Goal: Information Seeking & Learning: Learn about a topic

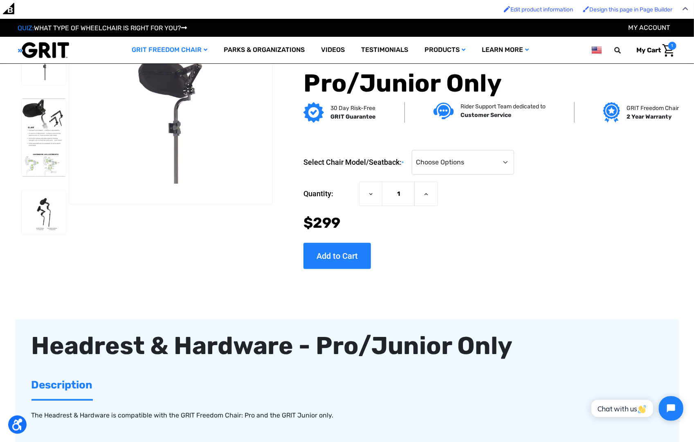
scroll to position [19, 0]
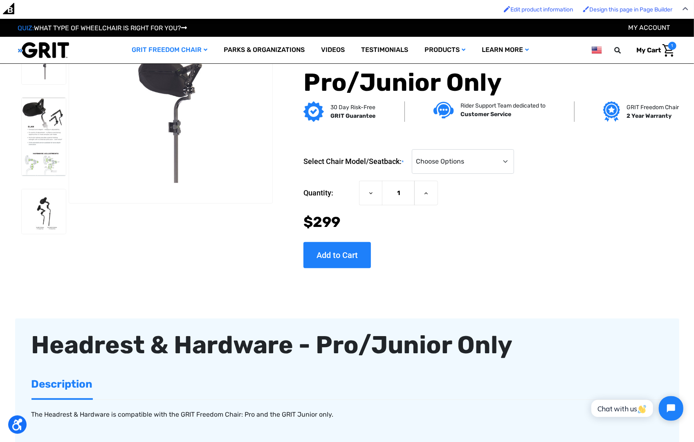
click at [517, 167] on div "Select Chair Model/Seatback: * Choose Options GRIT Freedom Chair: Pro GRIT Juni…" at bounding box center [489, 161] width 373 height 25
click at [502, 163] on select "Choose Options GRIT Freedom Chair: Pro GRIT Junior" at bounding box center [463, 161] width 102 height 25
select select "1506"
click at [414, 150] on select "Choose Options GRIT Freedom Chair: Pro GRIT Junior" at bounding box center [463, 161] width 102 height 25
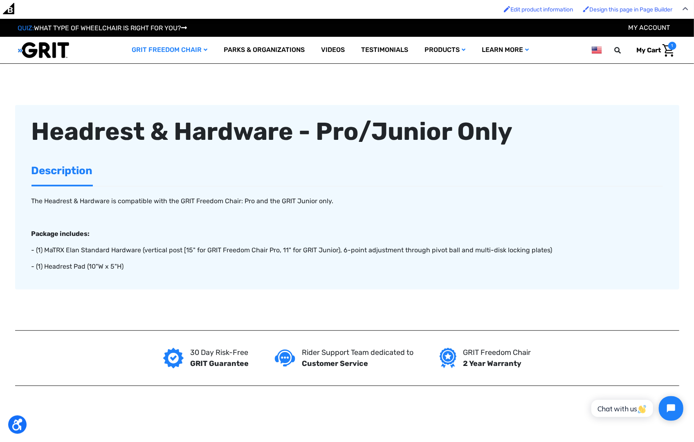
scroll to position [0, 0]
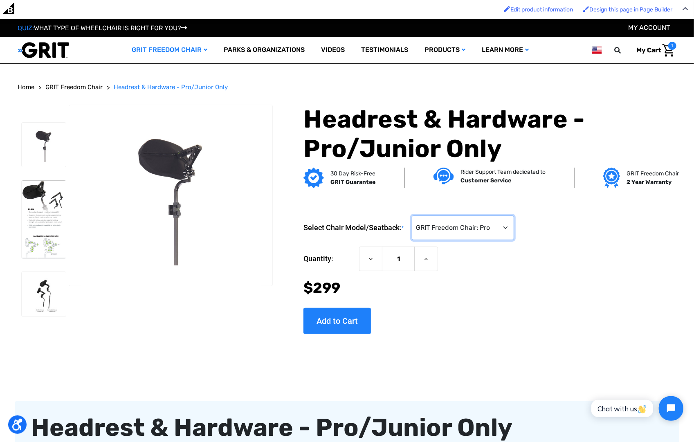
click at [486, 230] on select "Choose Options GRIT Freedom Chair: Pro GRIT Junior" at bounding box center [463, 228] width 102 height 25
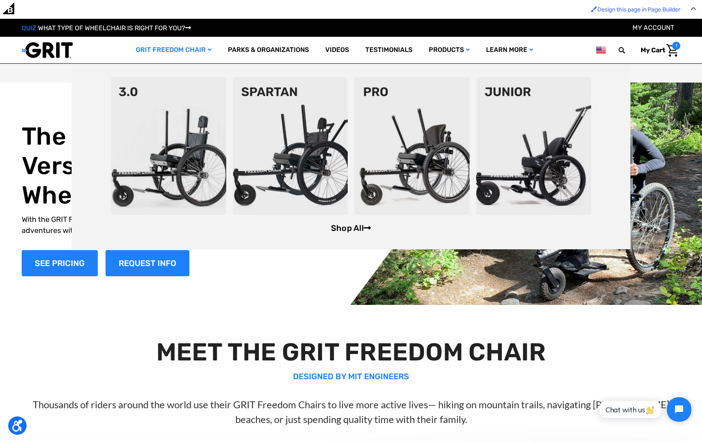
click at [346, 230] on link "Shop All" at bounding box center [351, 228] width 40 height 10
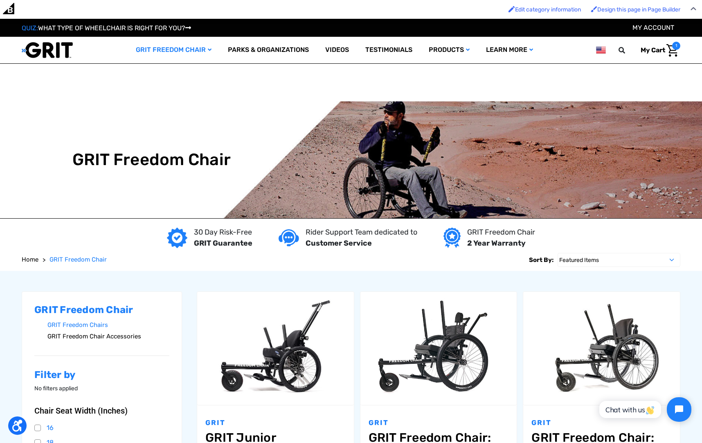
click at [115, 340] on link "GRIT Freedom Chair Accessories" at bounding box center [108, 337] width 122 height 12
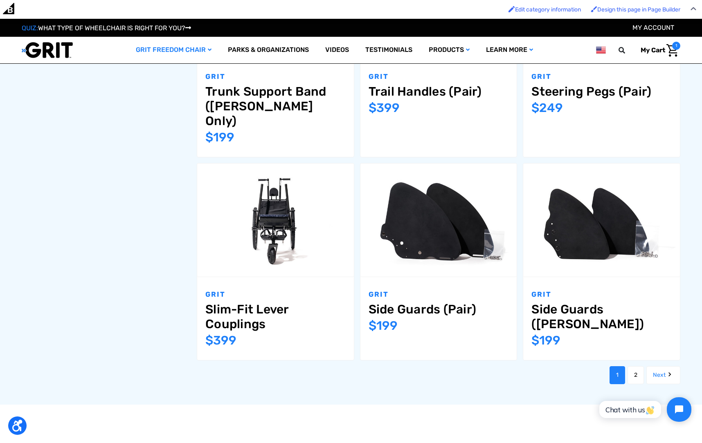
scroll to position [993, 0]
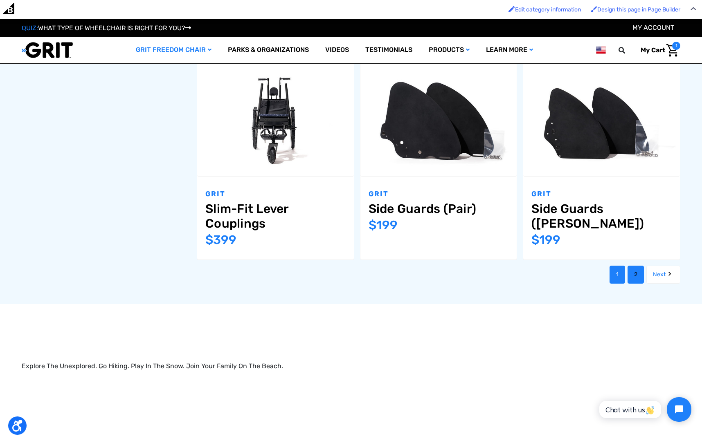
click at [632, 266] on link "2" at bounding box center [635, 275] width 16 height 18
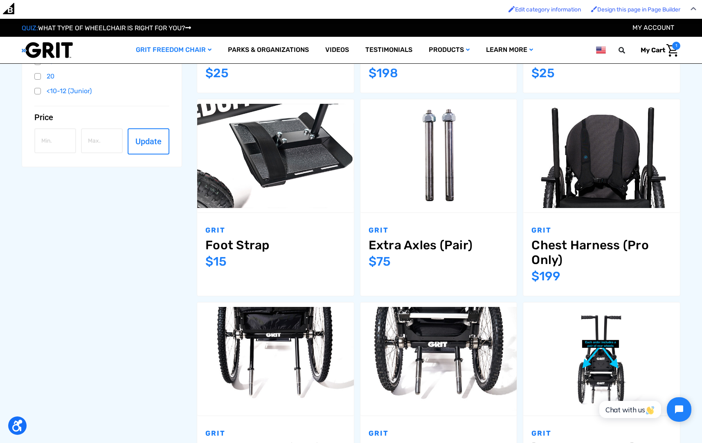
scroll to position [308, 0]
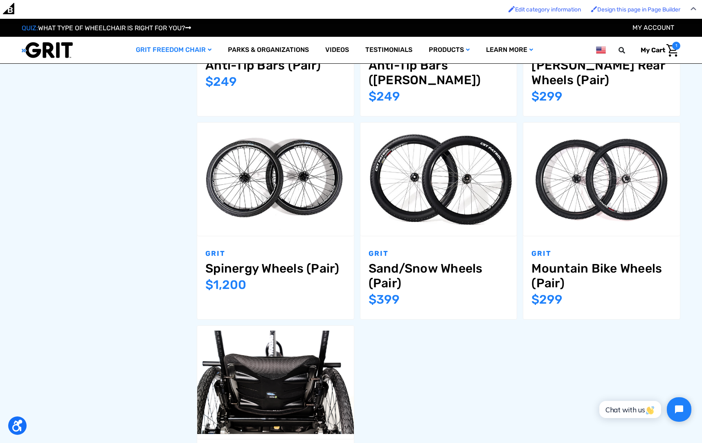
scroll to position [830, 0]
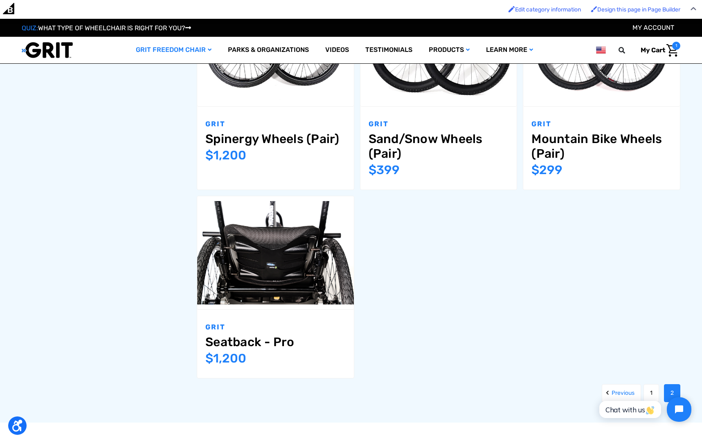
click at [650, 395] on html "Chat with us" at bounding box center [644, 410] width 108 height 38
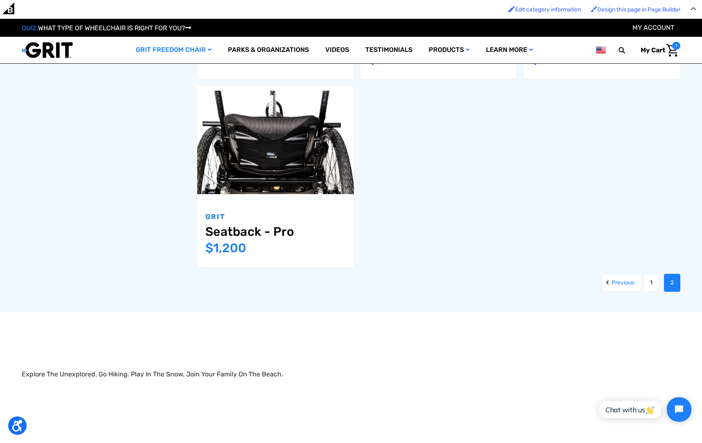
scroll to position [1058, 0]
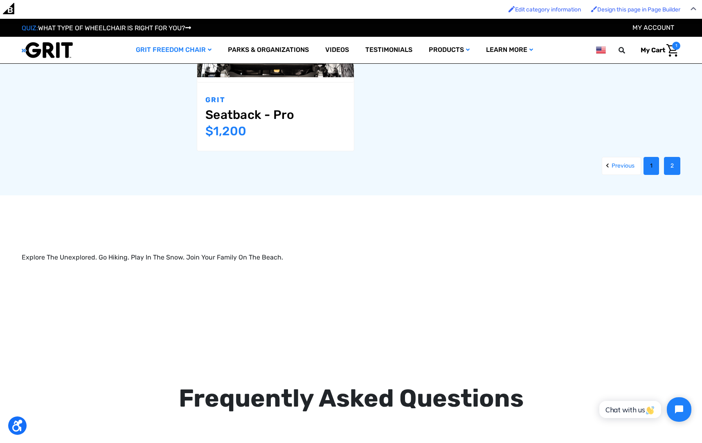
click at [652, 161] on link "1" at bounding box center [651, 166] width 16 height 18
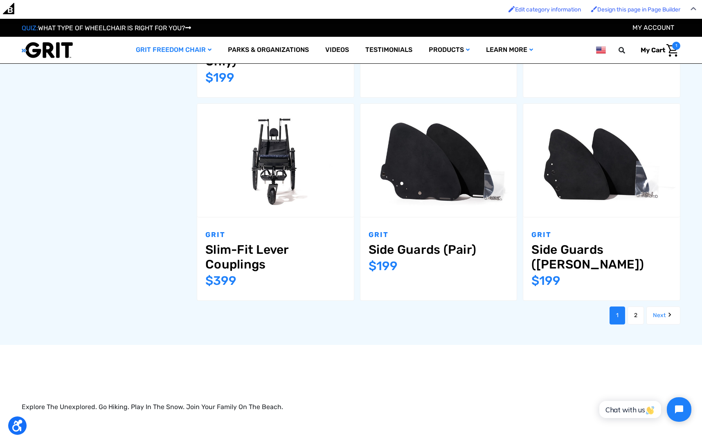
scroll to position [952, 0]
click at [637, 306] on link "2" at bounding box center [635, 315] width 16 height 18
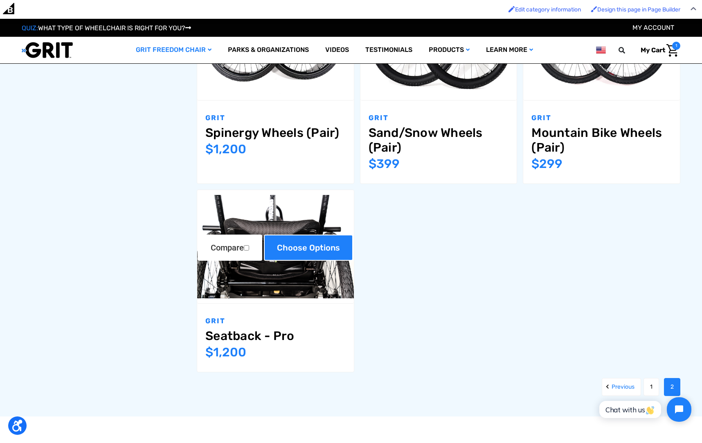
scroll to position [1034, 0]
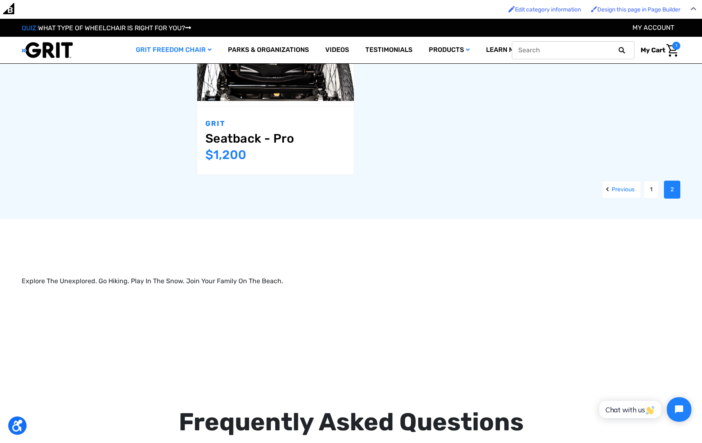
click at [589, 52] on input "text" at bounding box center [573, 50] width 123 height 18
type input "headrest"
click at [616, 47] on button at bounding box center [624, 50] width 16 height 7
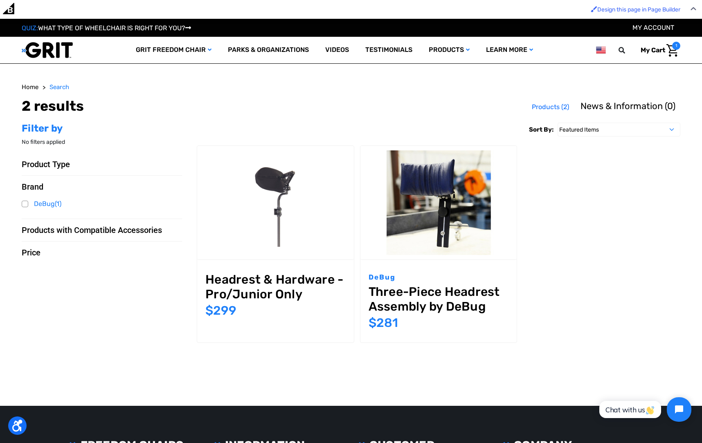
click at [53, 48] on img at bounding box center [47, 50] width 51 height 17
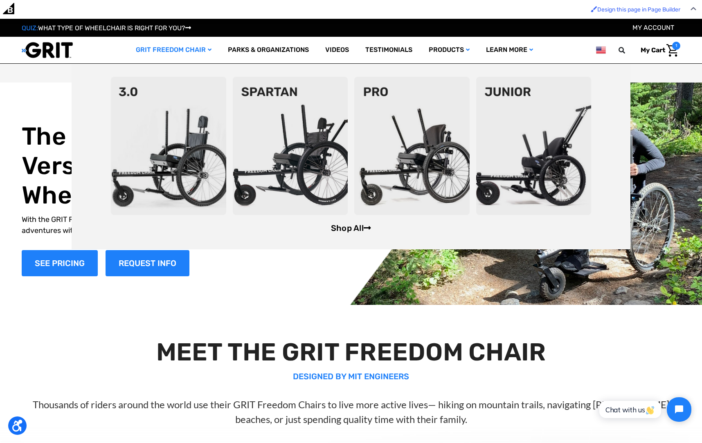
click at [361, 227] on link "Shop All" at bounding box center [351, 228] width 40 height 10
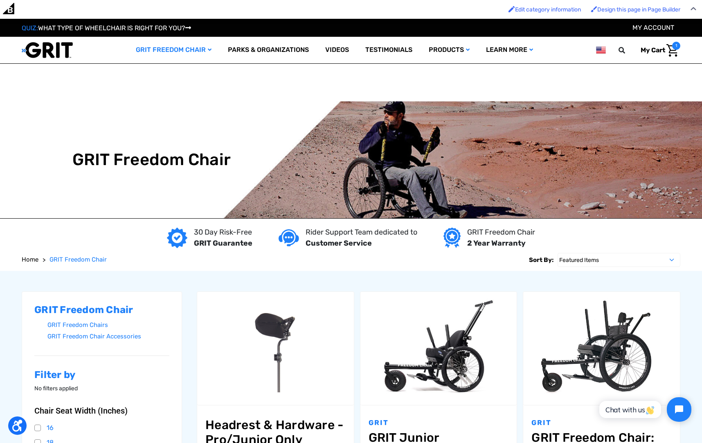
click at [63, 51] on img at bounding box center [47, 50] width 51 height 17
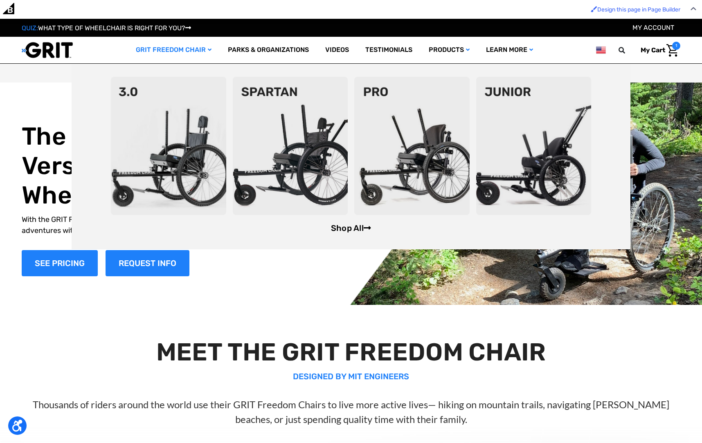
click at [352, 225] on link "Shop All" at bounding box center [351, 228] width 40 height 10
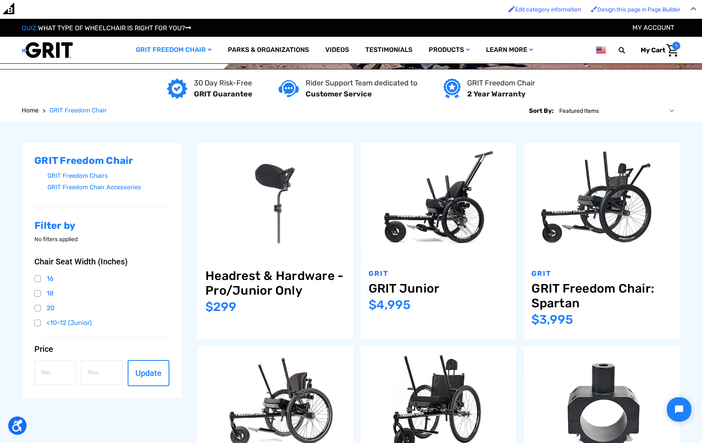
click at [64, 166] on h2 "GRIT Freedom Chair" at bounding box center [101, 161] width 135 height 12
click at [69, 188] on link "GRIT Freedom Chair Accessories" at bounding box center [108, 188] width 122 height 12
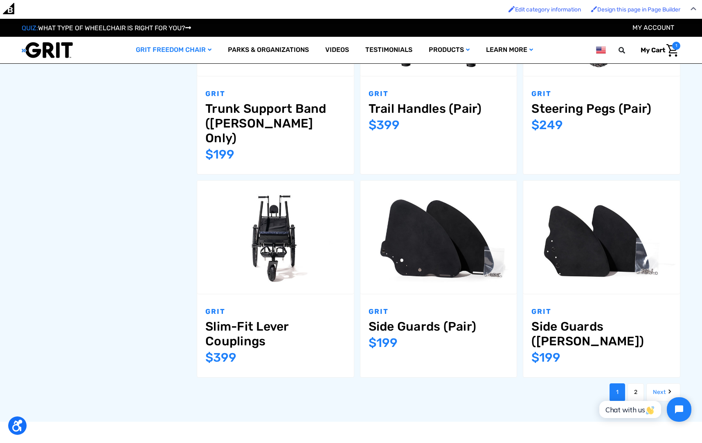
scroll to position [900, 0]
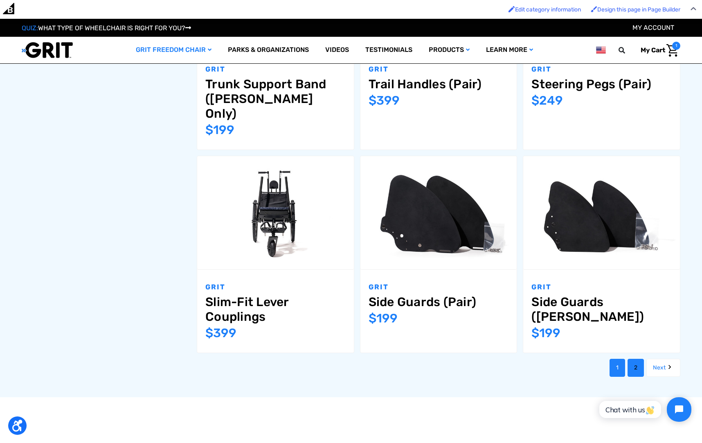
click at [636, 362] on link "2" at bounding box center [635, 368] width 16 height 18
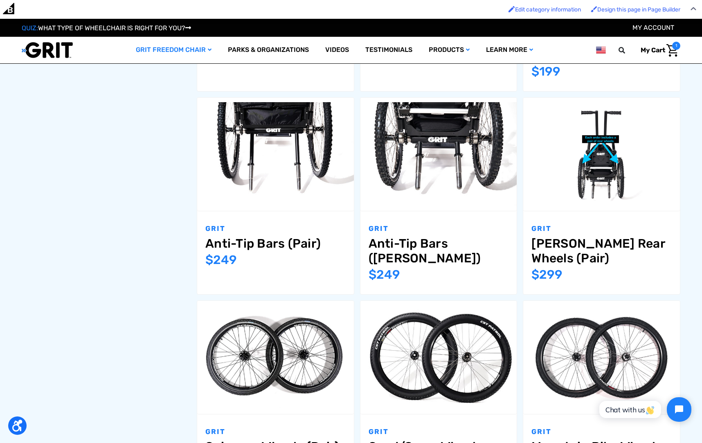
scroll to position [516, 0]
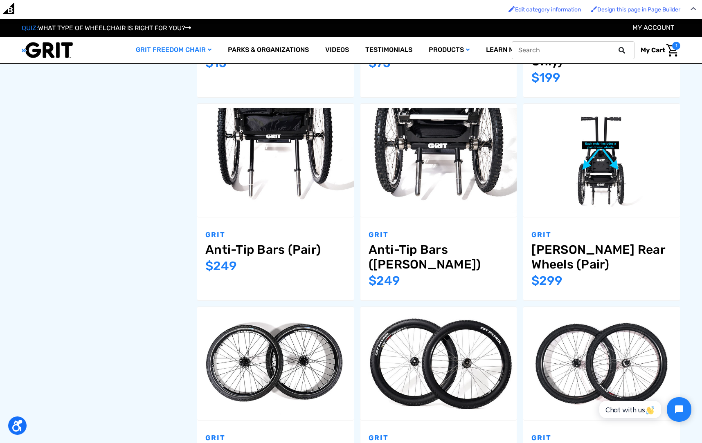
click at [546, 48] on input "text" at bounding box center [573, 50] width 123 height 18
type input "swing-away"
click at [616, 47] on button at bounding box center [624, 50] width 16 height 7
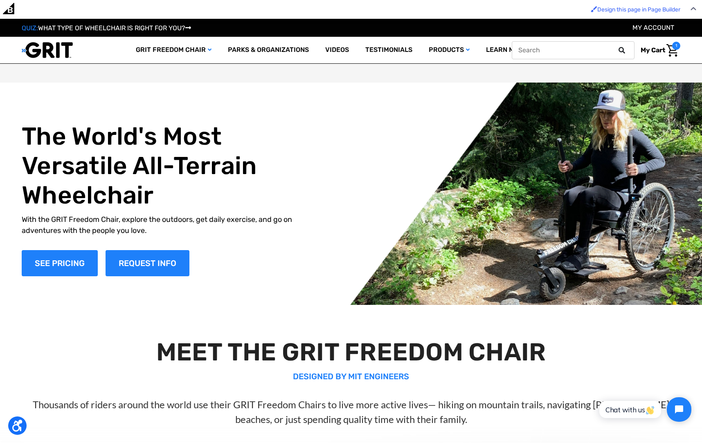
click at [591, 54] on input "text" at bounding box center [573, 50] width 123 height 18
type input "swing"
click at [616, 47] on button at bounding box center [624, 50] width 16 height 7
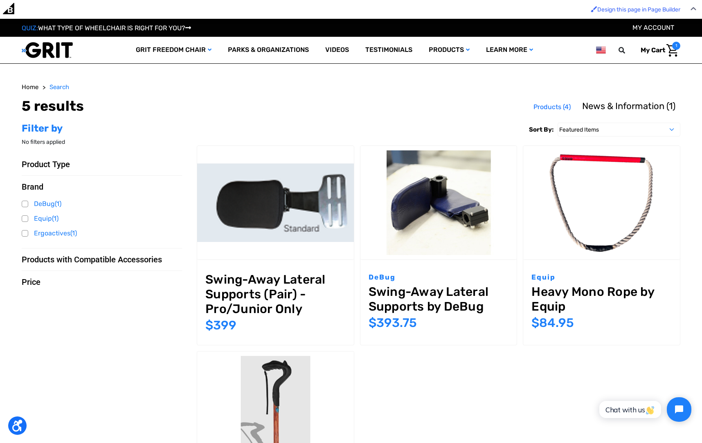
click at [50, 47] on img at bounding box center [47, 50] width 51 height 17
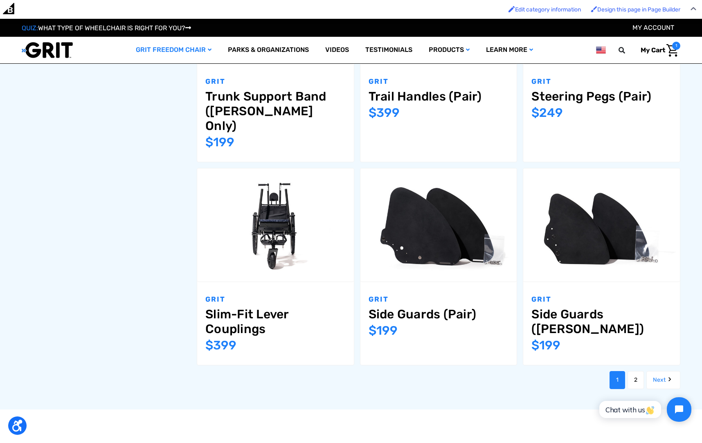
scroll to position [987, 0]
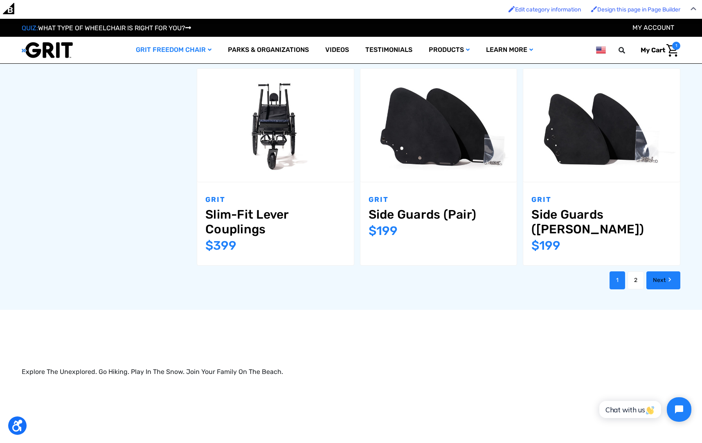
click at [660, 272] on link "Next" at bounding box center [663, 281] width 34 height 18
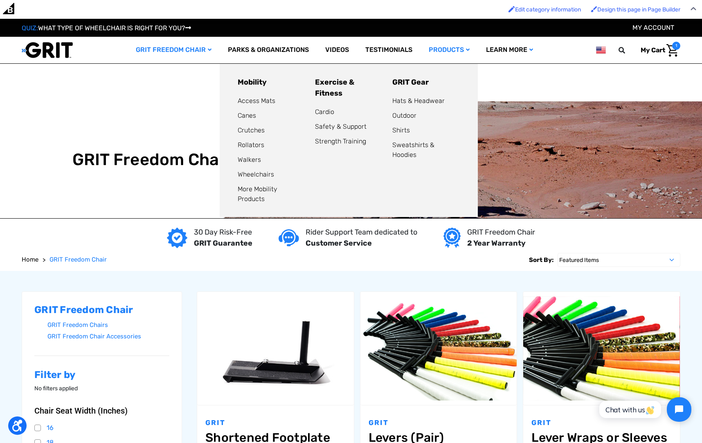
click at [438, 51] on link "Products" at bounding box center [448, 50] width 57 height 27
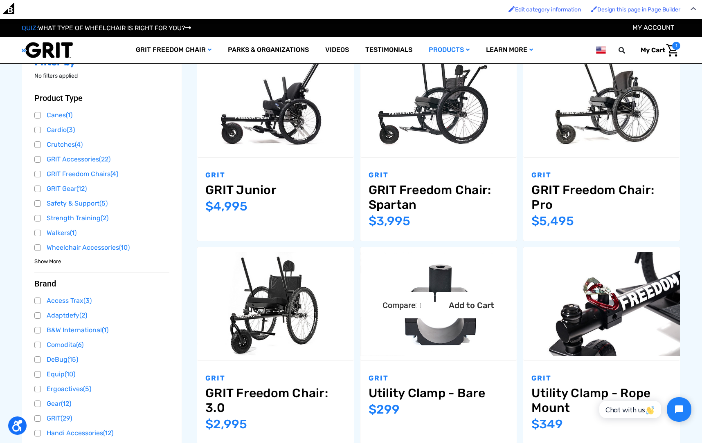
scroll to position [170, 0]
